Goal: Task Accomplishment & Management: Manage account settings

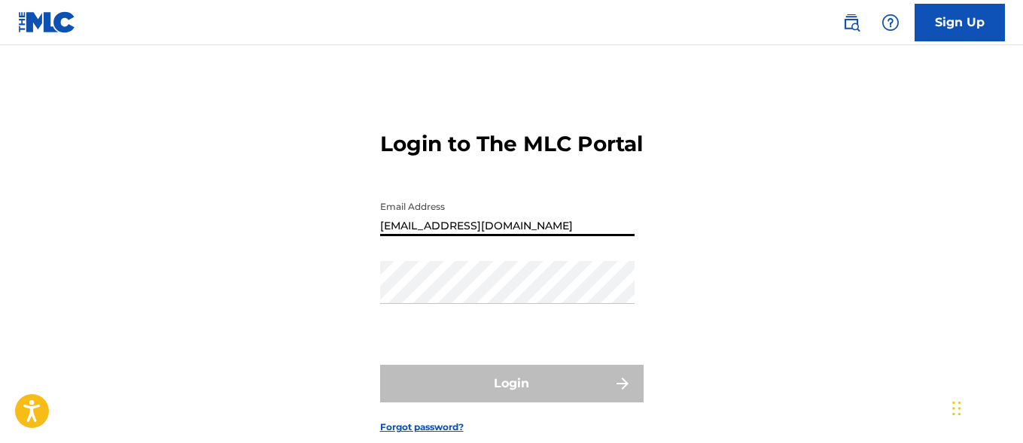
type input "[EMAIL_ADDRESS][DOMAIN_NAME]"
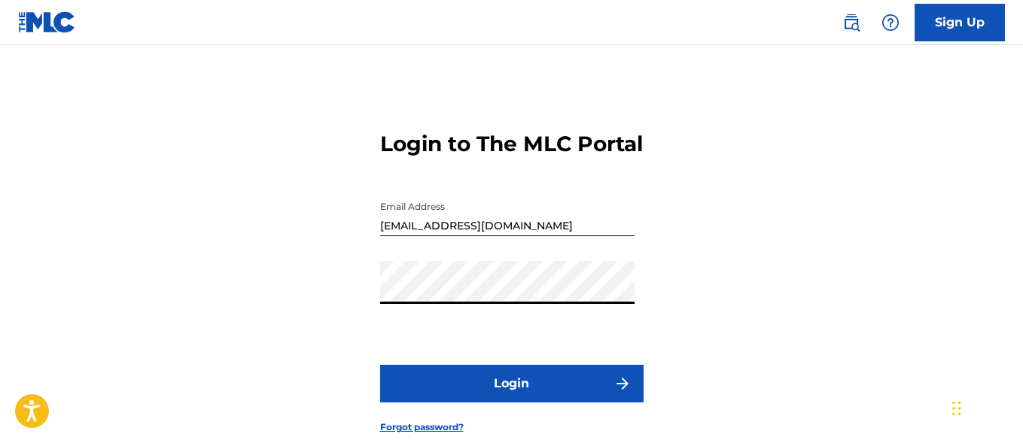
click at [511, 403] on button "Login" at bounding box center [511, 384] width 263 height 38
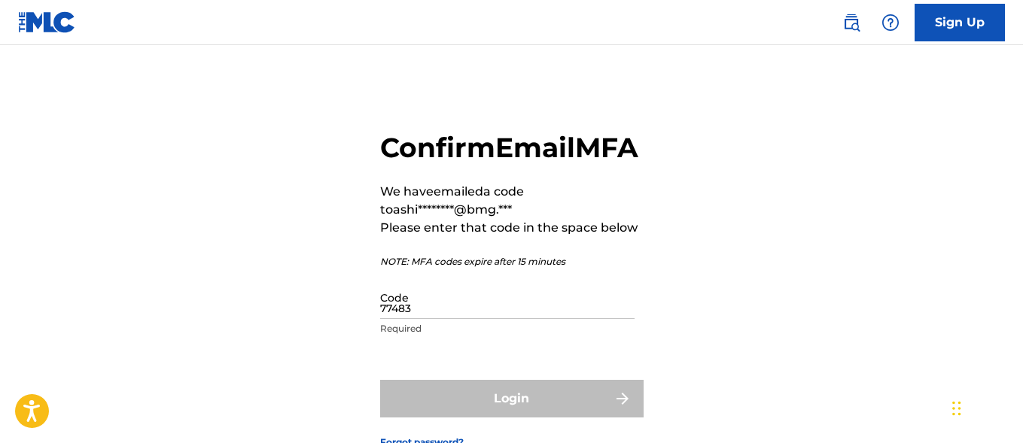
type input "774837"
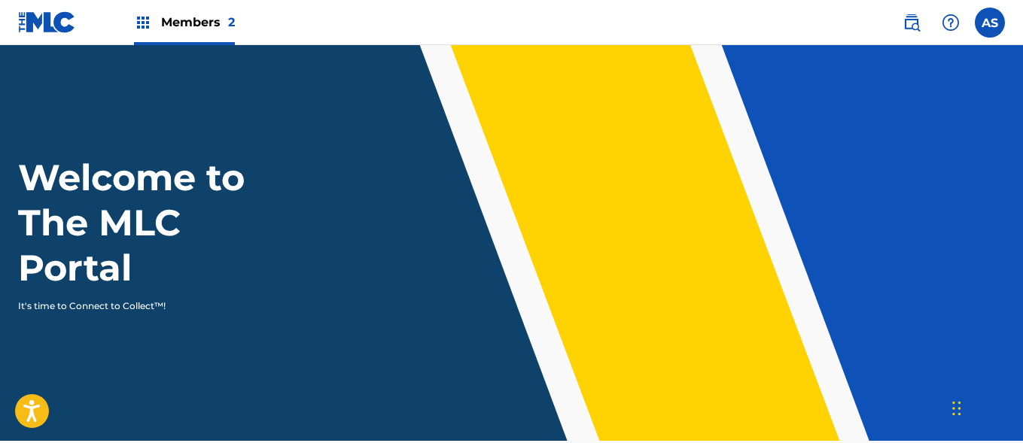
click at [143, 23] on img at bounding box center [143, 23] width 18 height 18
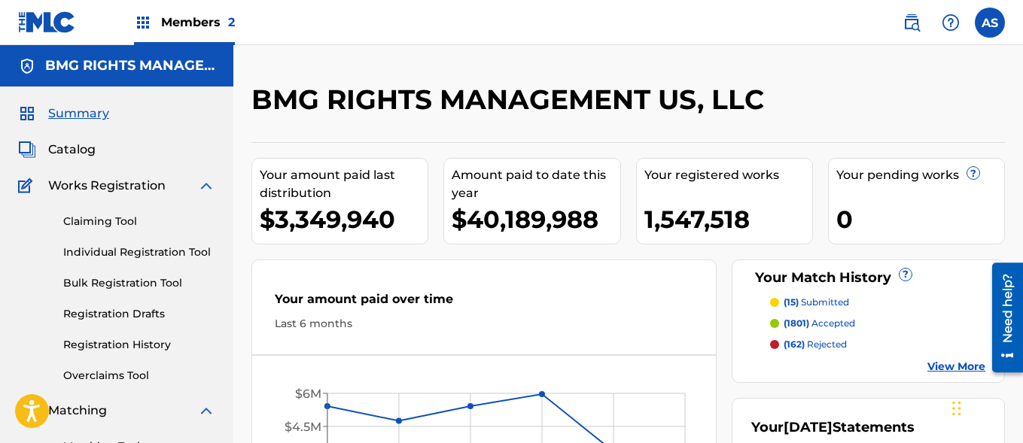
scroll to position [327, 0]
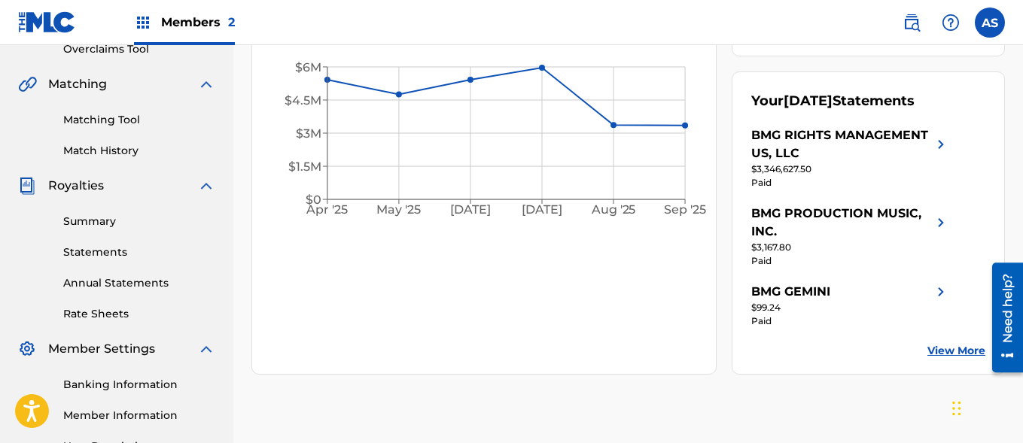
click at [139, 221] on link "Summary" at bounding box center [139, 222] width 152 height 16
